Goal: Information Seeking & Learning: Learn about a topic

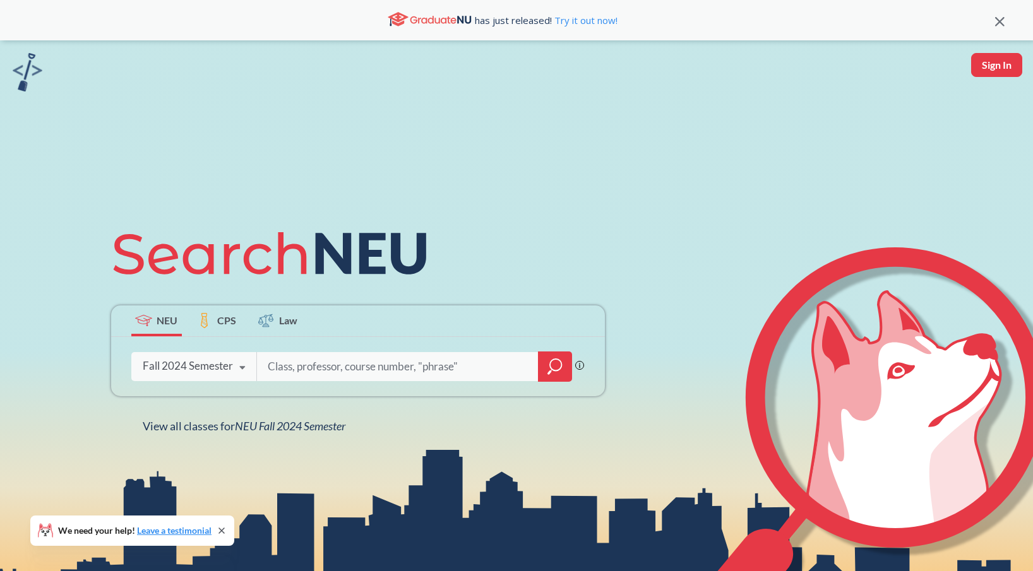
click at [211, 366] on div "Fall 2024 Semester" at bounding box center [188, 366] width 90 height 14
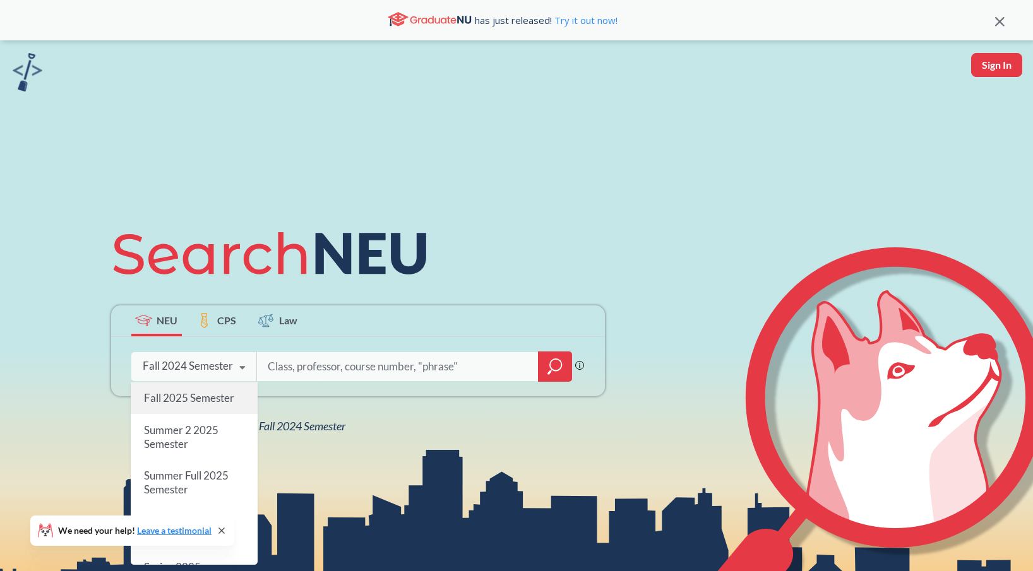
click at [201, 393] on span "Fall 2025 Semester" at bounding box center [188, 398] width 90 height 13
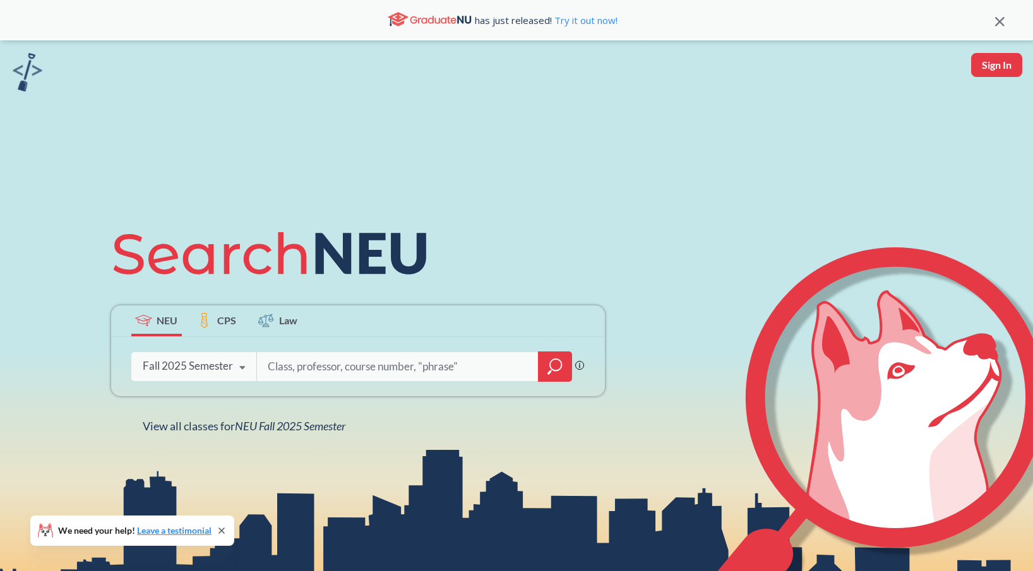
scroll to position [1, 0]
click at [301, 374] on input "search" at bounding box center [397, 366] width 263 height 27
type input "cs 5200"
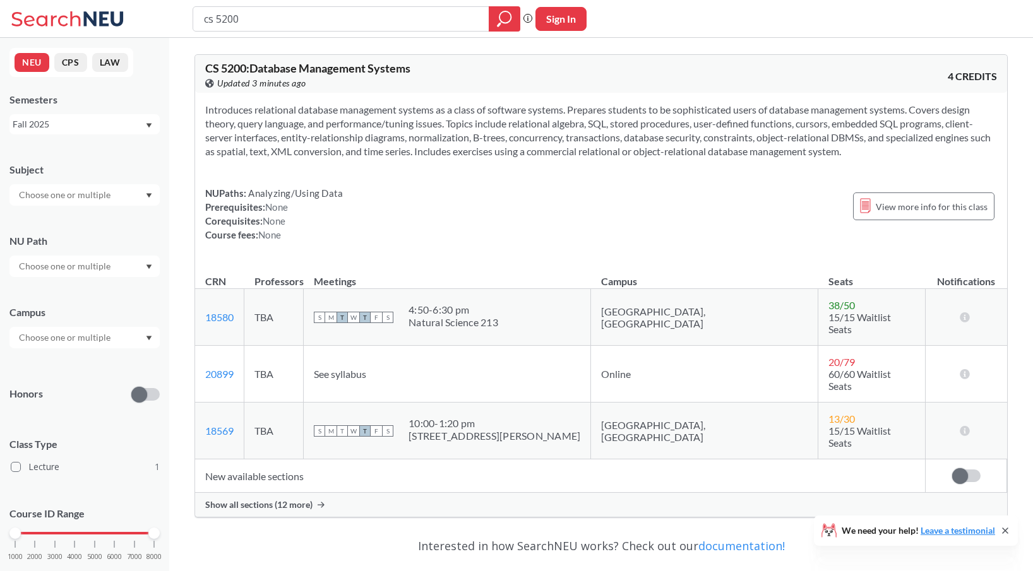
click at [292, 500] on span "Show all sections (12 more)" at bounding box center [258, 505] width 107 height 11
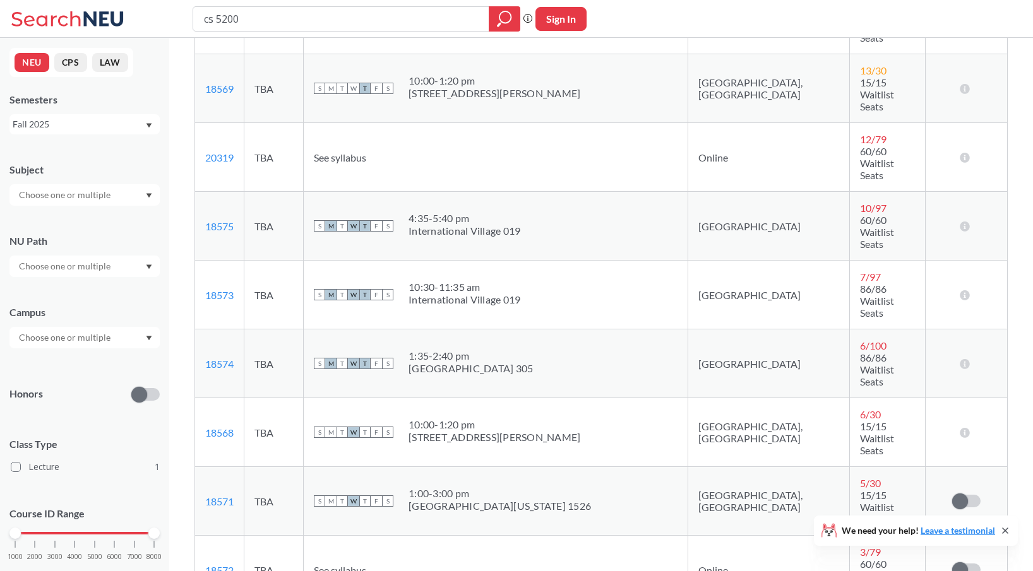
scroll to position [554, 0]
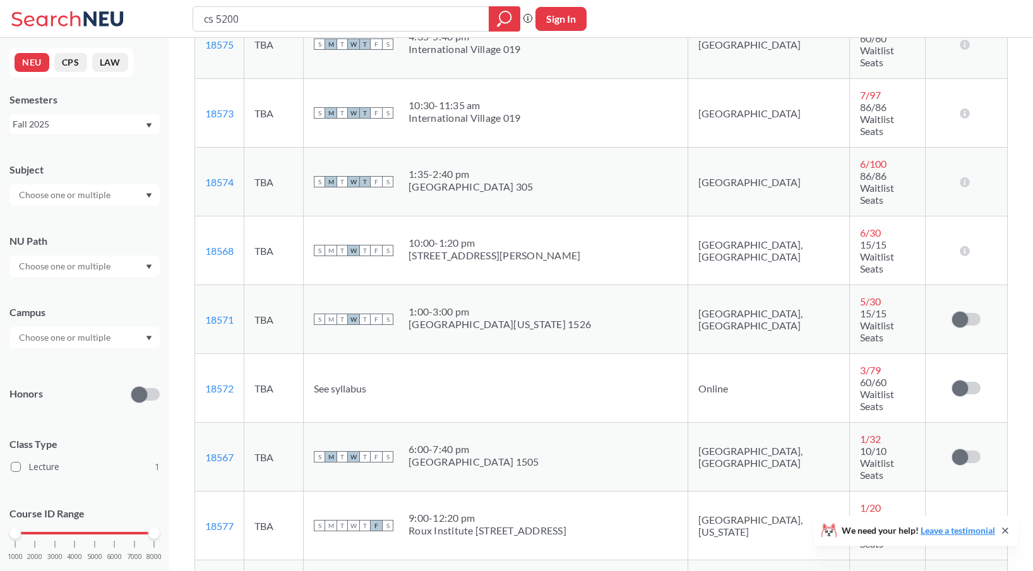
drag, startPoint x: 236, startPoint y: 381, endPoint x: 221, endPoint y: 384, distance: 15.4
drag, startPoint x: 239, startPoint y: 384, endPoint x: 203, endPoint y: 386, distance: 36.7
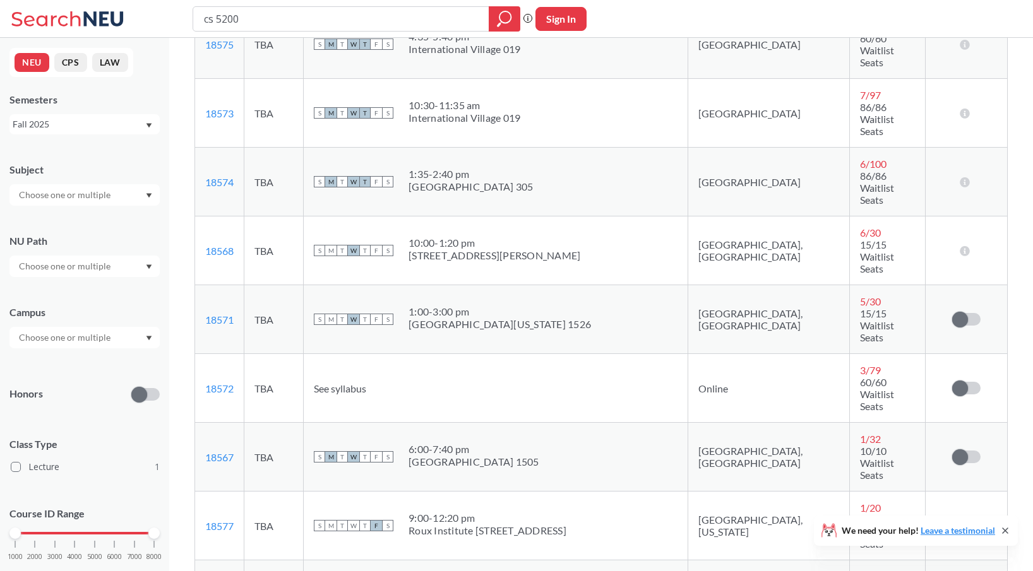
copy link "18576"
click at [332, 28] on input "cs 5200" at bounding box center [341, 18] width 277 height 21
type input "cs 5800"
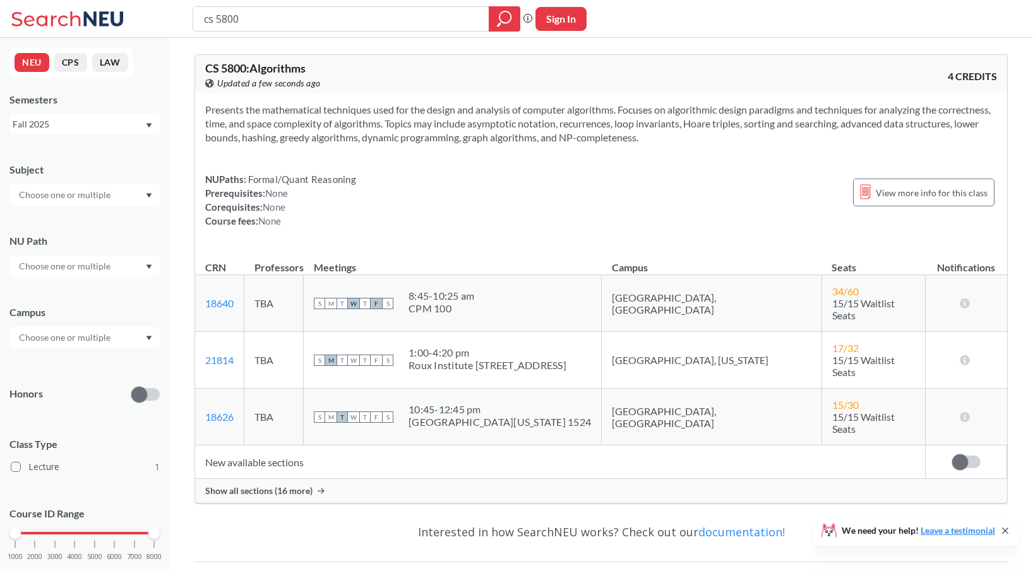
click at [272, 486] on span "Show all sections (16 more)" at bounding box center [258, 491] width 107 height 11
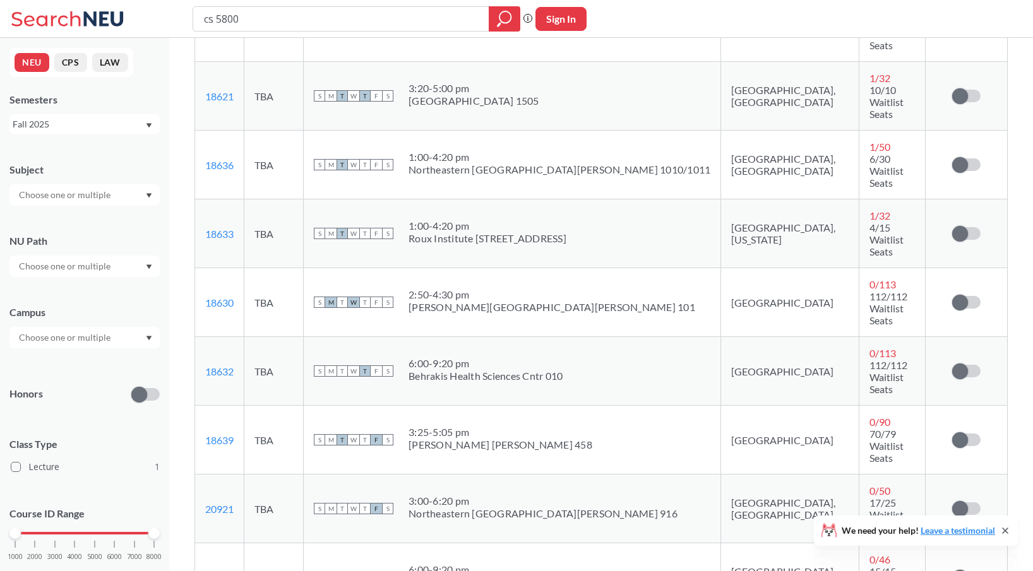
scroll to position [885, 0]
